Goal: Register for event/course

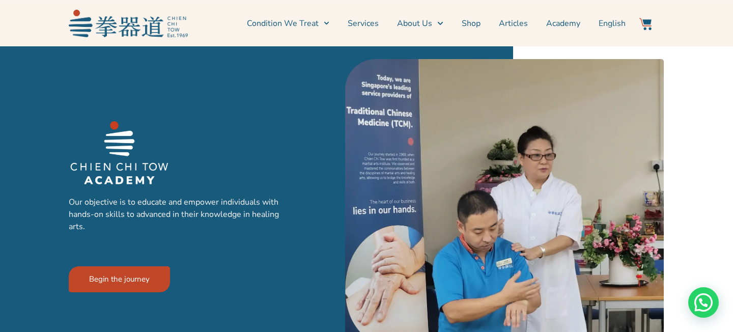
scroll to position [16, 0]
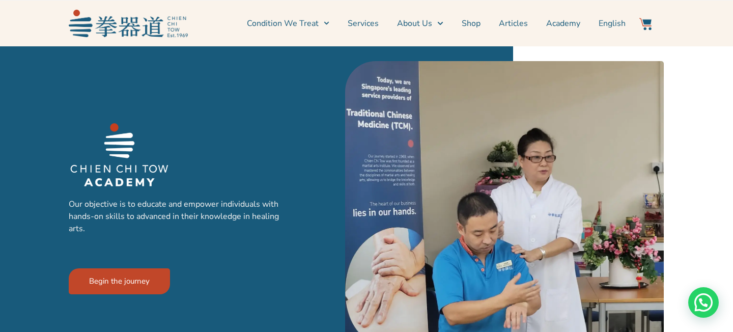
drag, startPoint x: 154, startPoint y: 202, endPoint x: 201, endPoint y: 239, distance: 60.2
click at [201, 239] on div "Our objective is to educate and empower individuals with hands-on skills to adv…" at bounding box center [194, 223] width 251 height 50
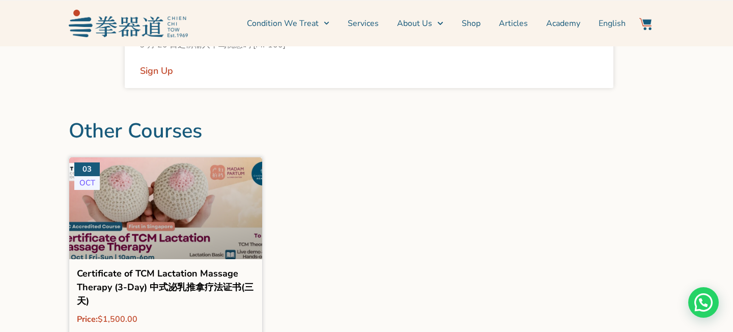
scroll to position [1248, 0]
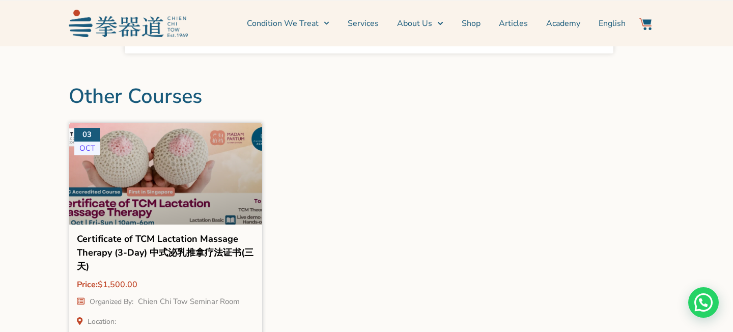
click at [127, 246] on h2 "Certificate of TCM Lactation Massage Therapy (3-Day) 中式泌乳推拿疗法证书(三天)" at bounding box center [166, 254] width 178 height 44
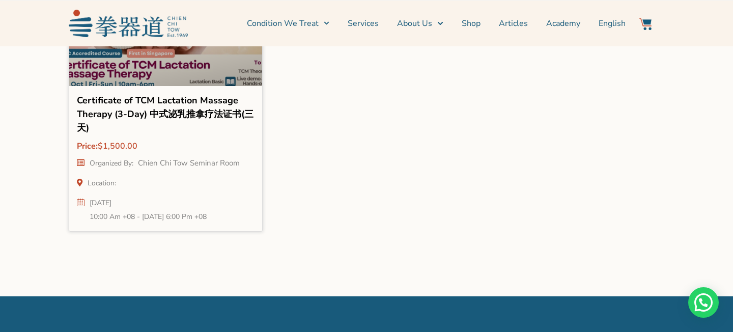
scroll to position [1387, 0]
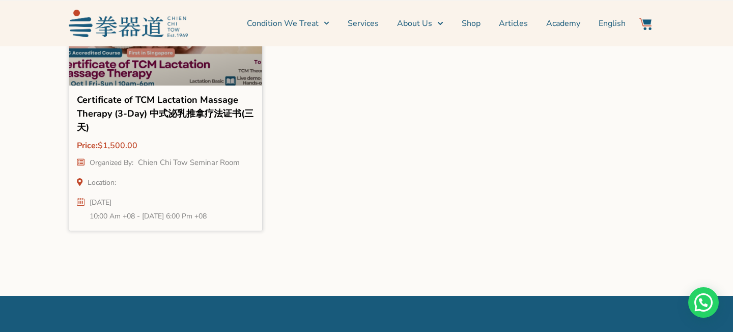
click at [185, 118] on h2 "Certificate of TCM Lactation Massage Therapy (3-Day) 中式泌乳推拿疗法证书(三天)" at bounding box center [166, 115] width 178 height 44
click at [183, 111] on h2 "Certificate of TCM Lactation Massage Therapy (3-Day) 中式泌乳推拿疗法证书(三天)" at bounding box center [166, 115] width 178 height 44
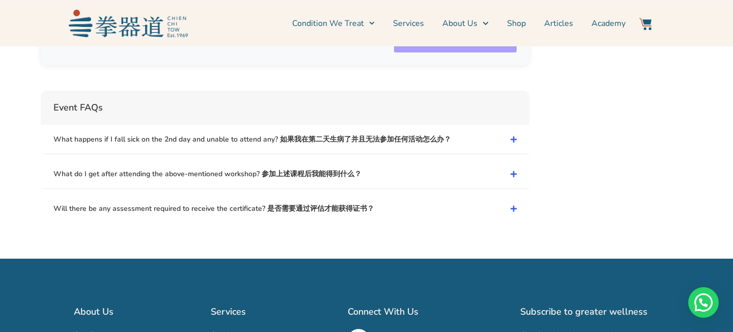
scroll to position [3619, 0]
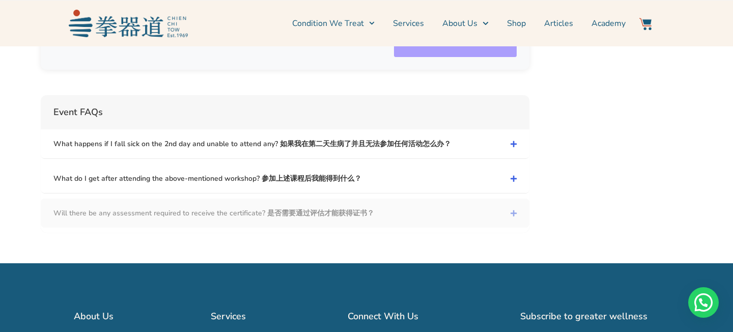
click at [354, 198] on link "Will there be any assessment required to receive the certificate? 是否需要通过评估才能获得证…" at bounding box center [285, 212] width 488 height 29
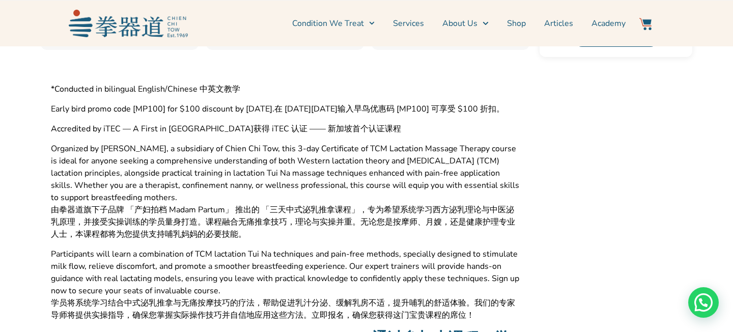
scroll to position [342, 0]
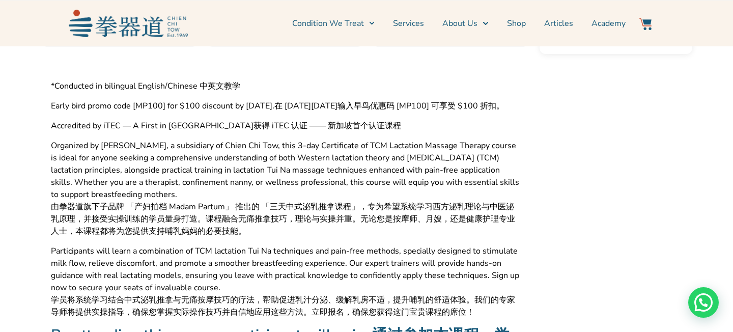
click at [253, 132] on span "获得 iTEC 认证 —— 新加坡首个认证课程" at bounding box center [327, 126] width 148 height 12
click at [204, 167] on span "Organized by [PERSON_NAME], a subsidiary of Chien Chi Tow, this 3-day Certifica…" at bounding box center [285, 169] width 468 height 61
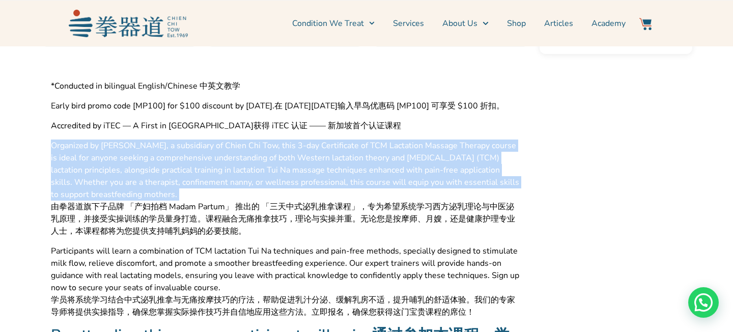
click at [204, 167] on span "Organized by [PERSON_NAME], a subsidiary of Chien Chi Tow, this 3-day Certifica…" at bounding box center [285, 169] width 468 height 61
click at [192, 198] on span "Organized by [PERSON_NAME], a subsidiary of Chien Chi Tow, this 3-day Certifica…" at bounding box center [285, 169] width 468 height 61
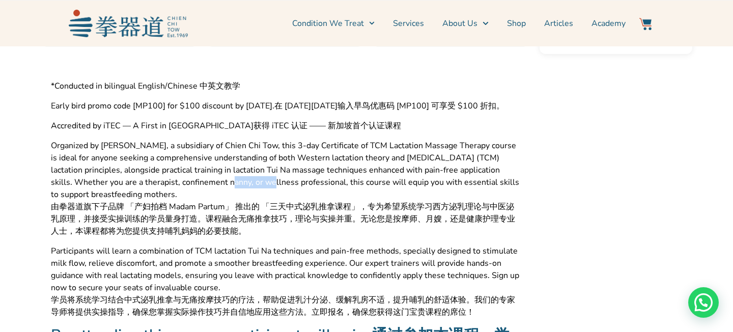
click at [192, 198] on span "Organized by [PERSON_NAME], a subsidiary of Chien Chi Tow, this 3-day Certifica…" at bounding box center [285, 169] width 468 height 61
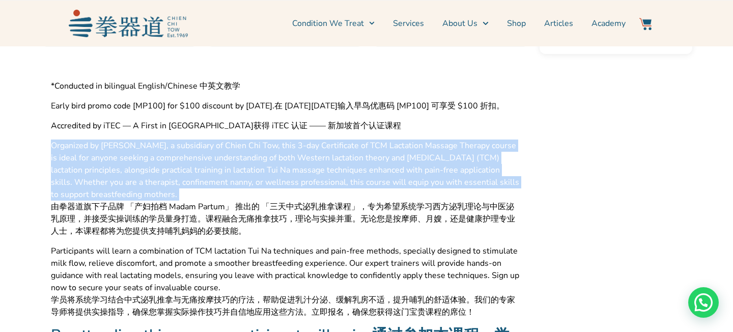
click at [192, 198] on span "Organized by [PERSON_NAME], a subsidiary of Chien Chi Tow, this 3-day Certifica…" at bounding box center [285, 169] width 468 height 61
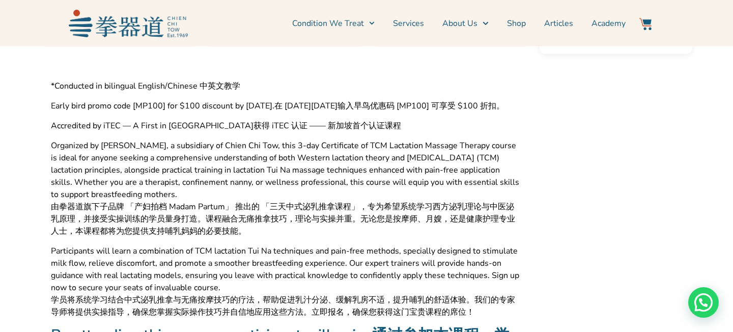
click at [176, 250] on div "*Conducted in bilingual English/Chinese 中英文教学 Early bird promo code [MP100] for…" at bounding box center [285, 199] width 468 height 238
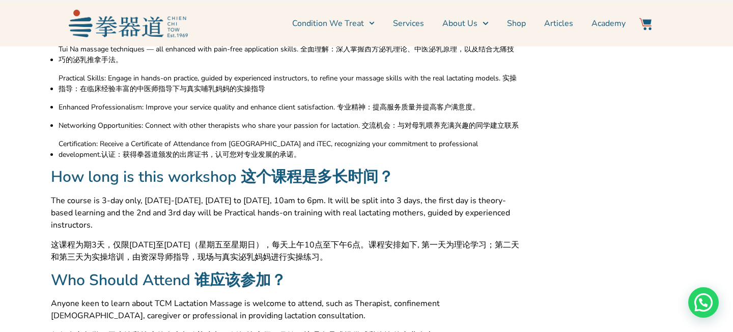
scroll to position [681, 0]
